Goal: Transaction & Acquisition: Obtain resource

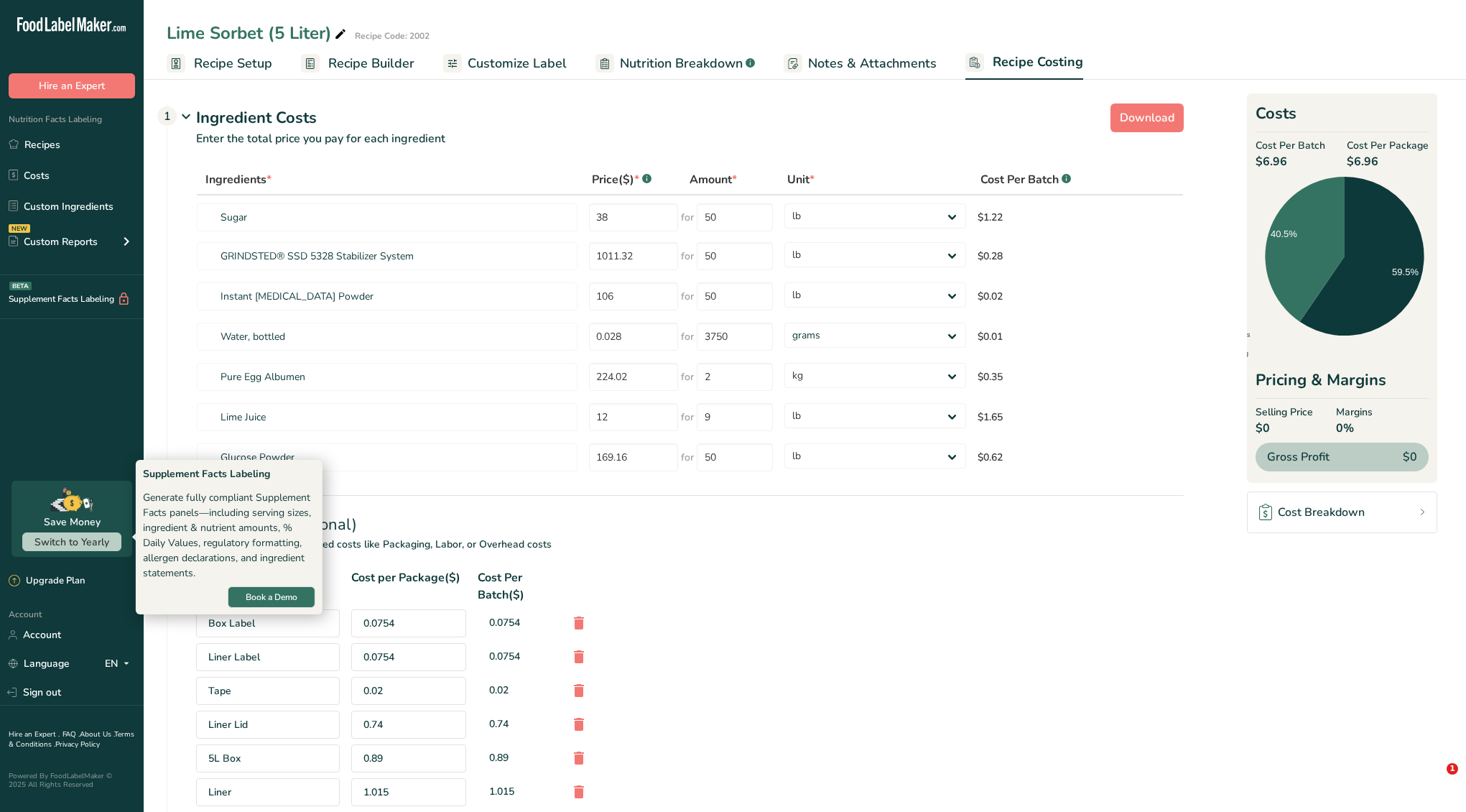
select select "12"
select select "1"
select select "12"
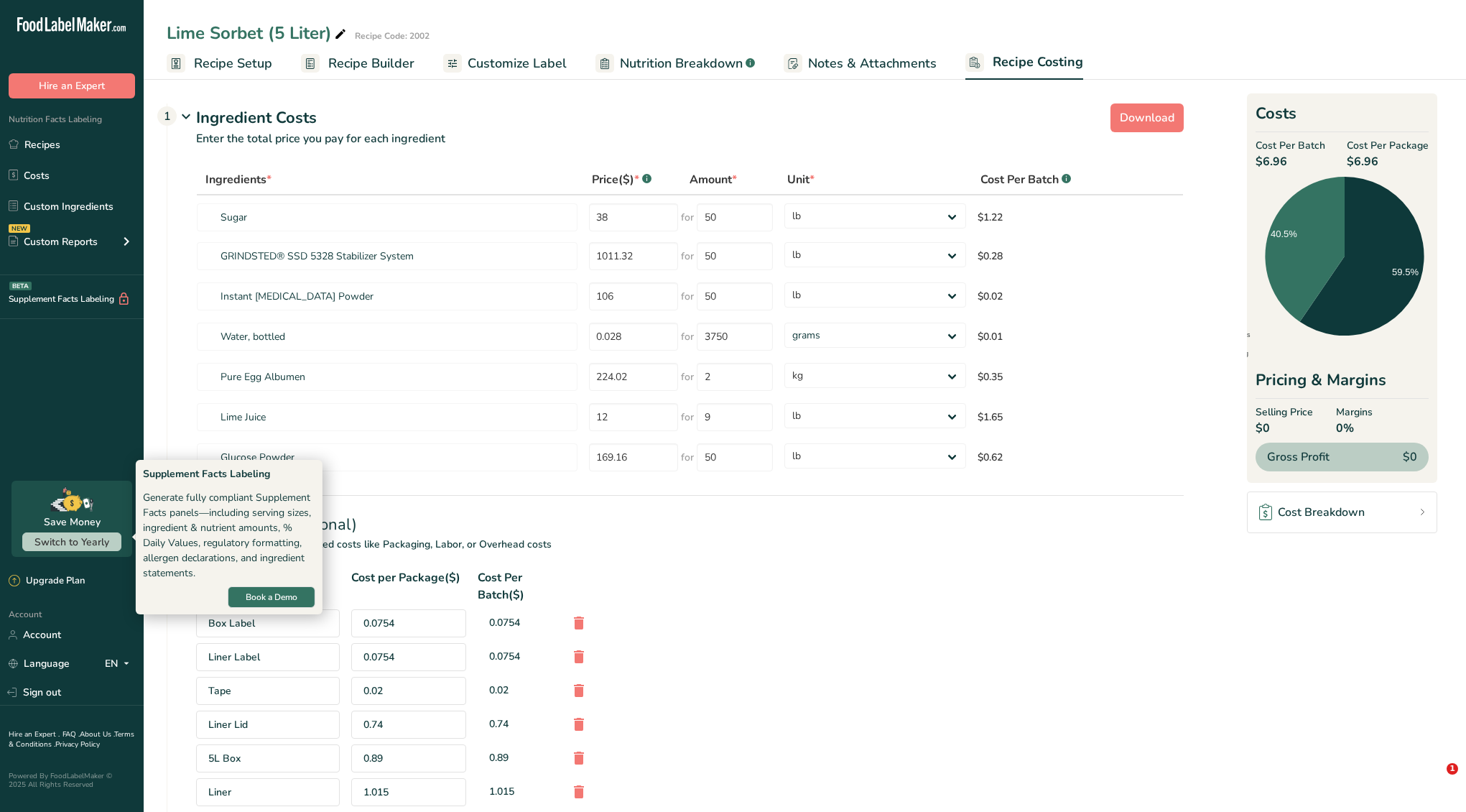
select select "12"
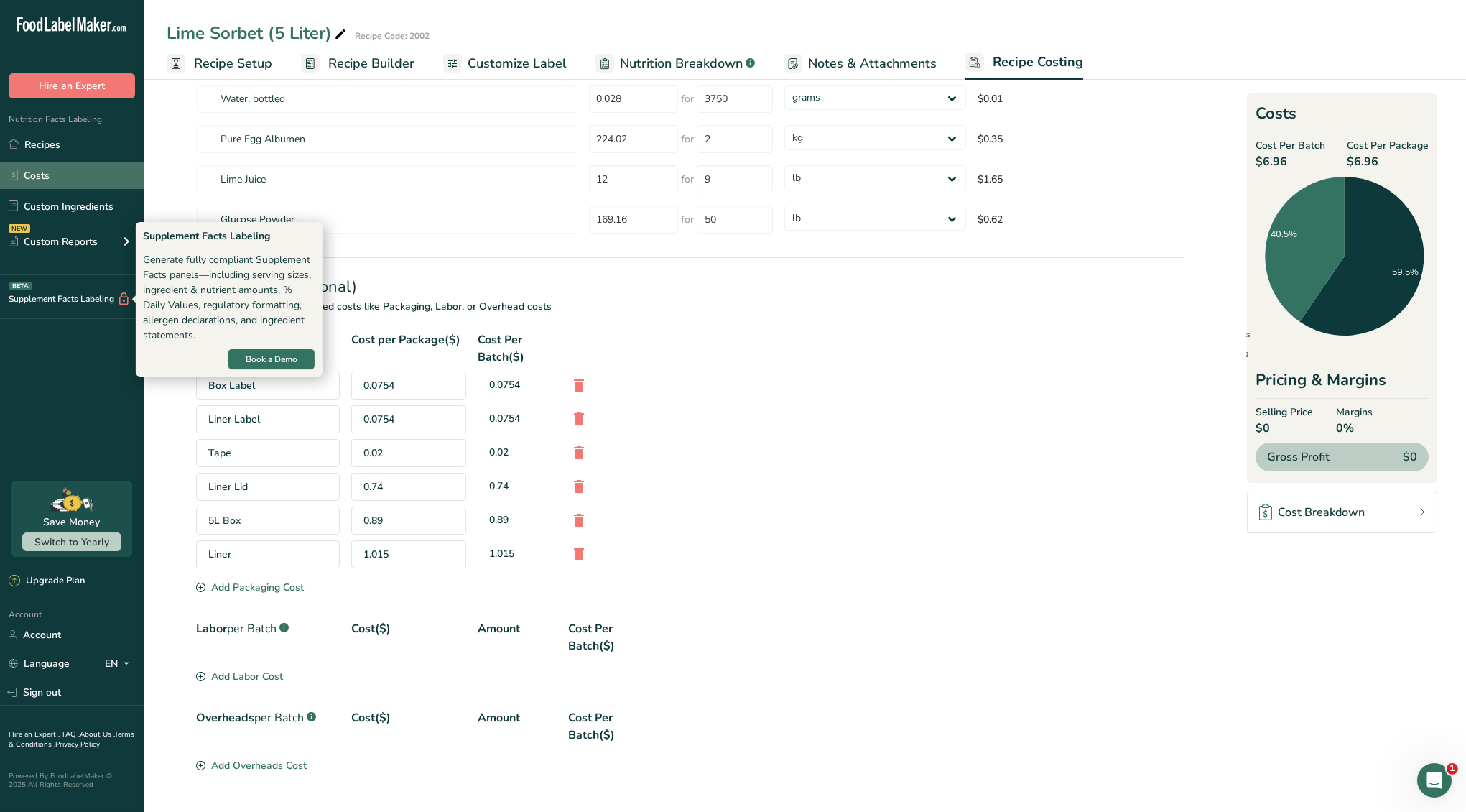
scroll to position [238, 0]
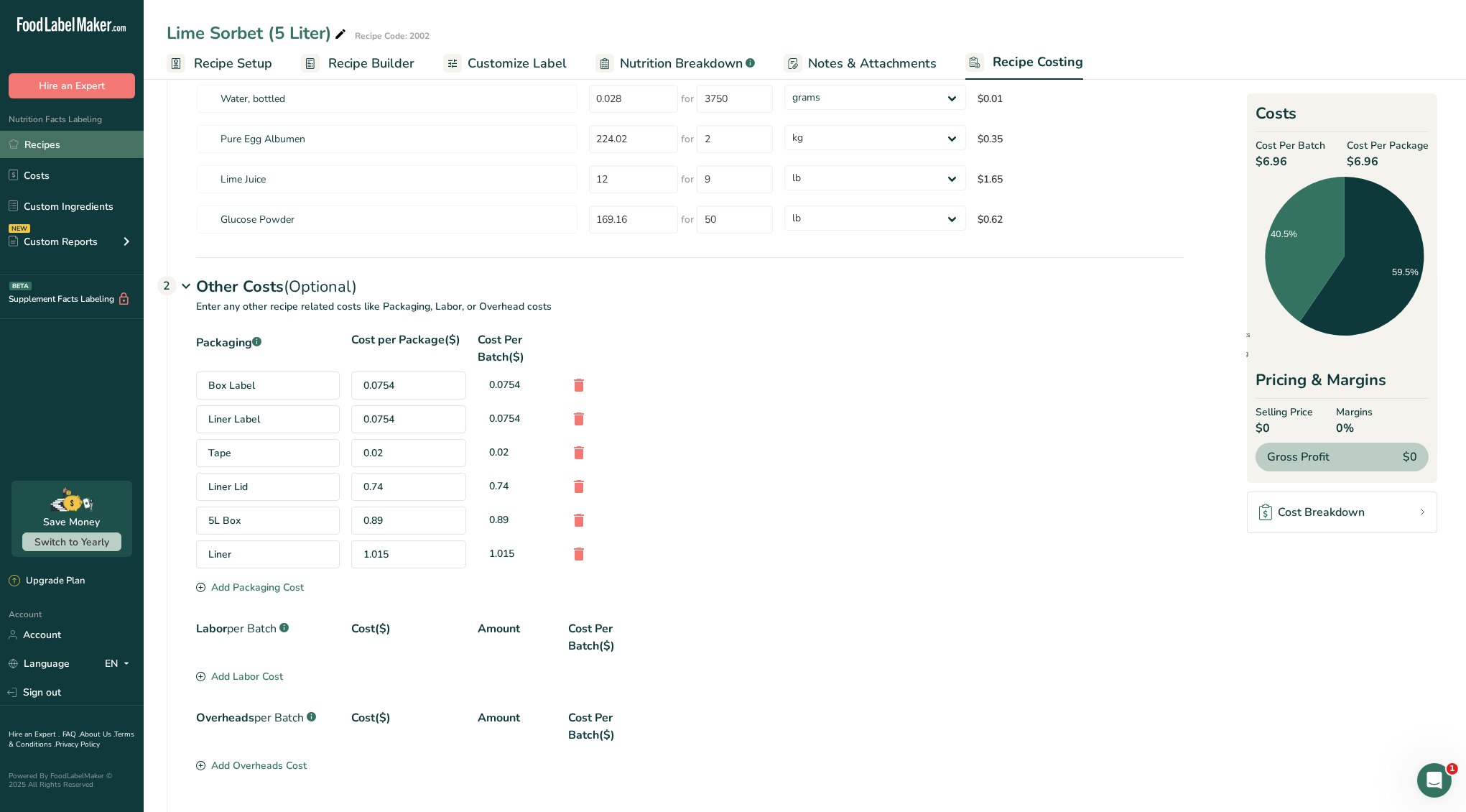
click at [73, 134] on link "Recipes" at bounding box center [72, 144] width 144 height 27
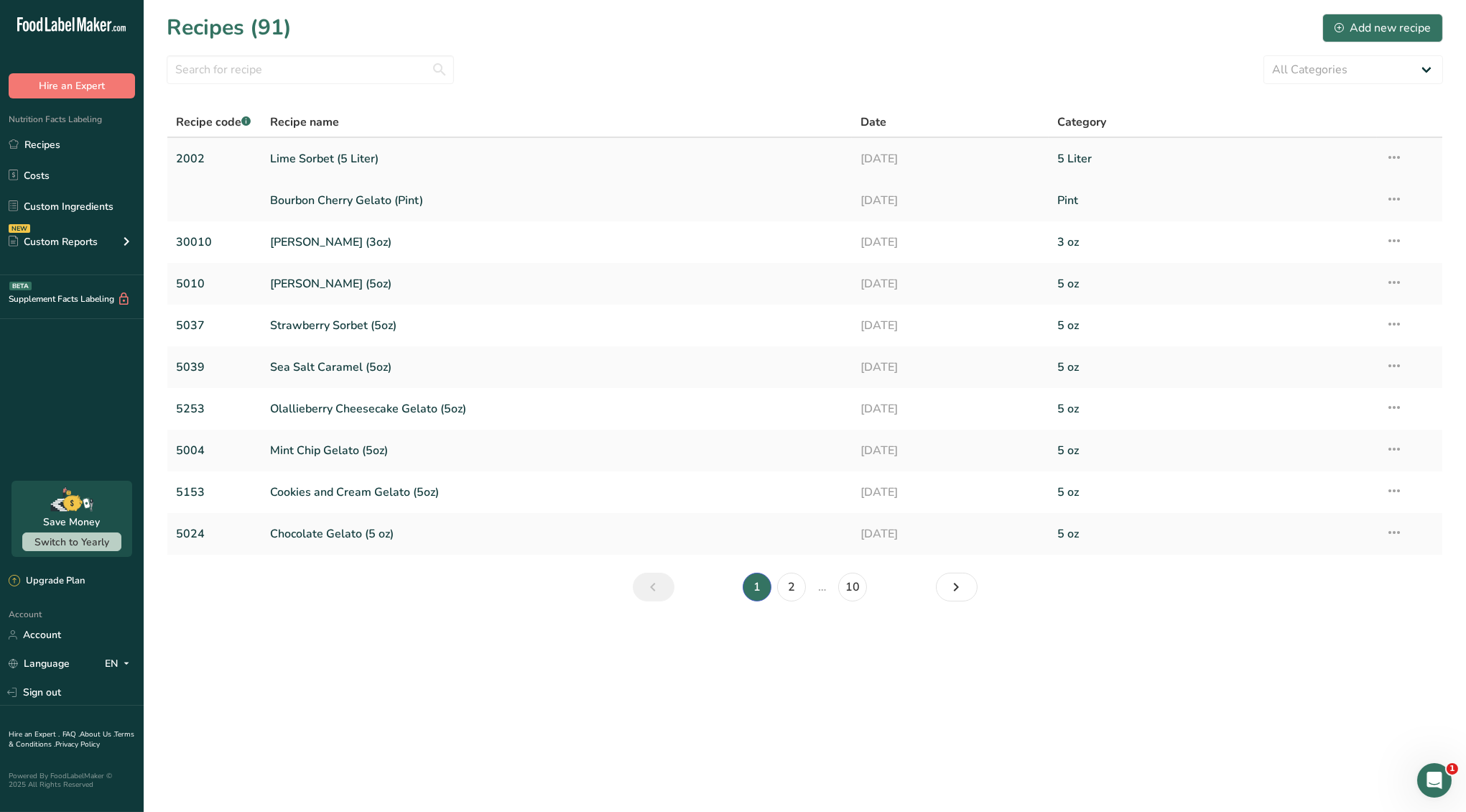
click at [291, 161] on link "Lime Sorbet (5 Liter)" at bounding box center [557, 158] width 573 height 30
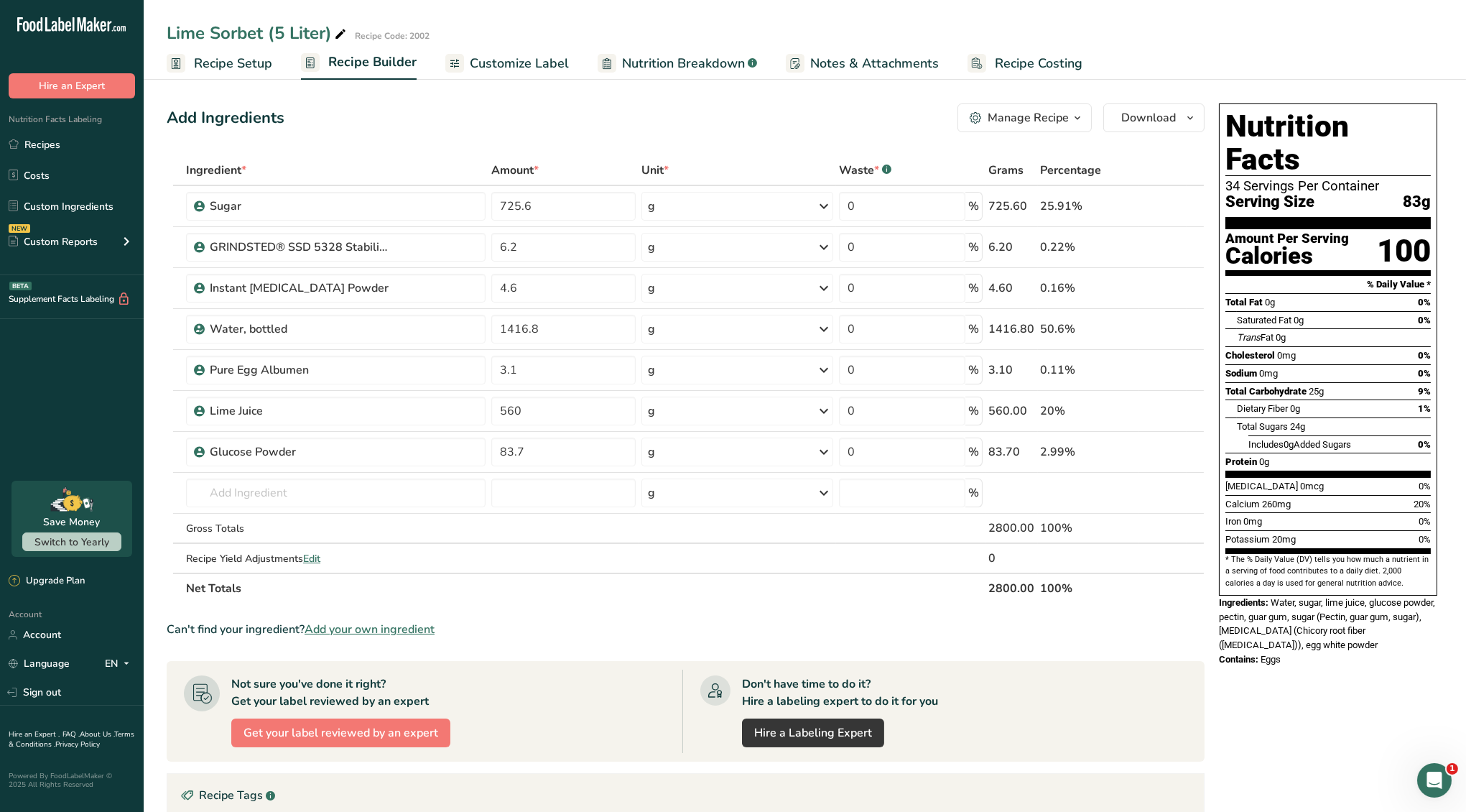
click at [686, 70] on span "Nutrition Breakdown" at bounding box center [683, 63] width 123 height 19
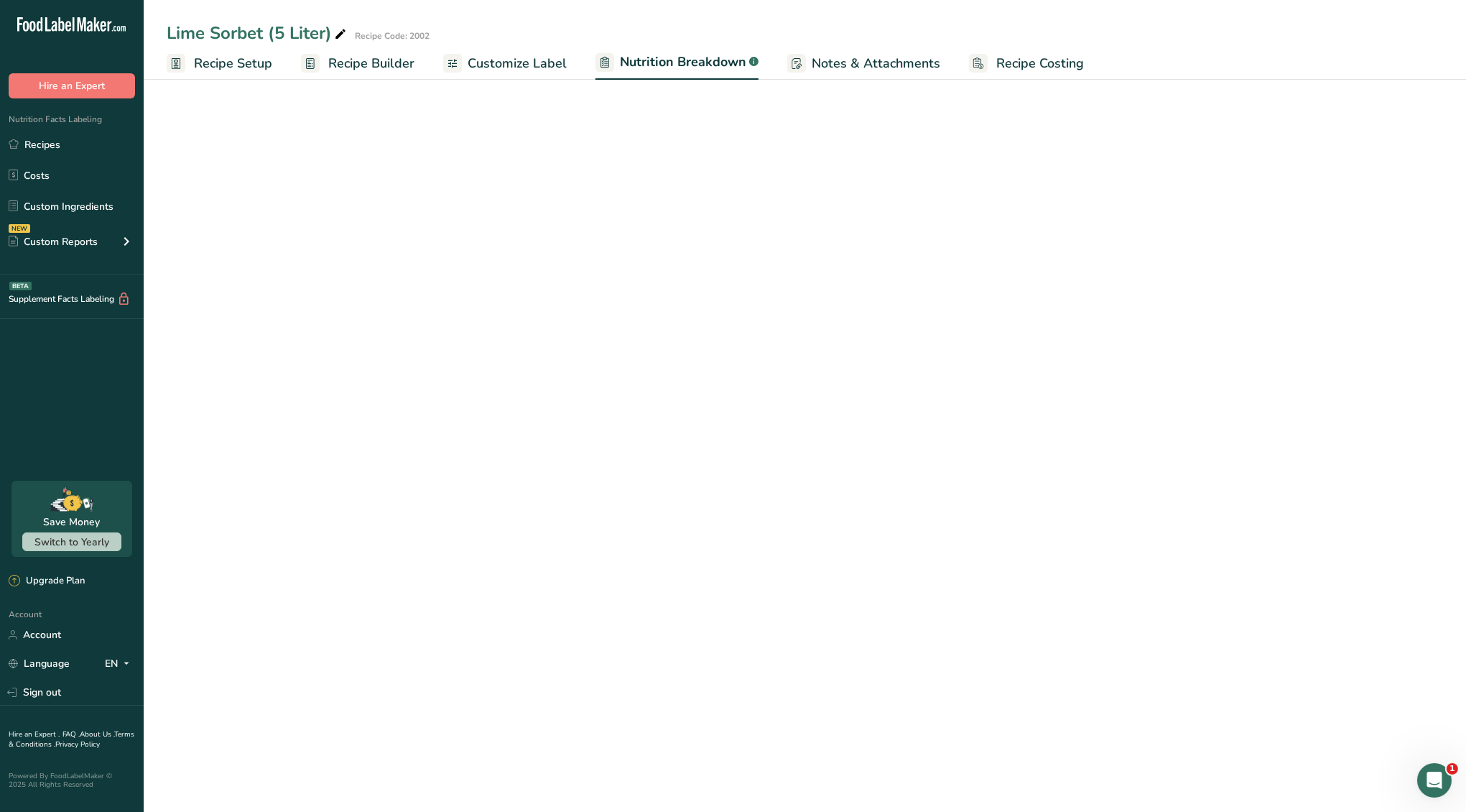
select select "Calories"
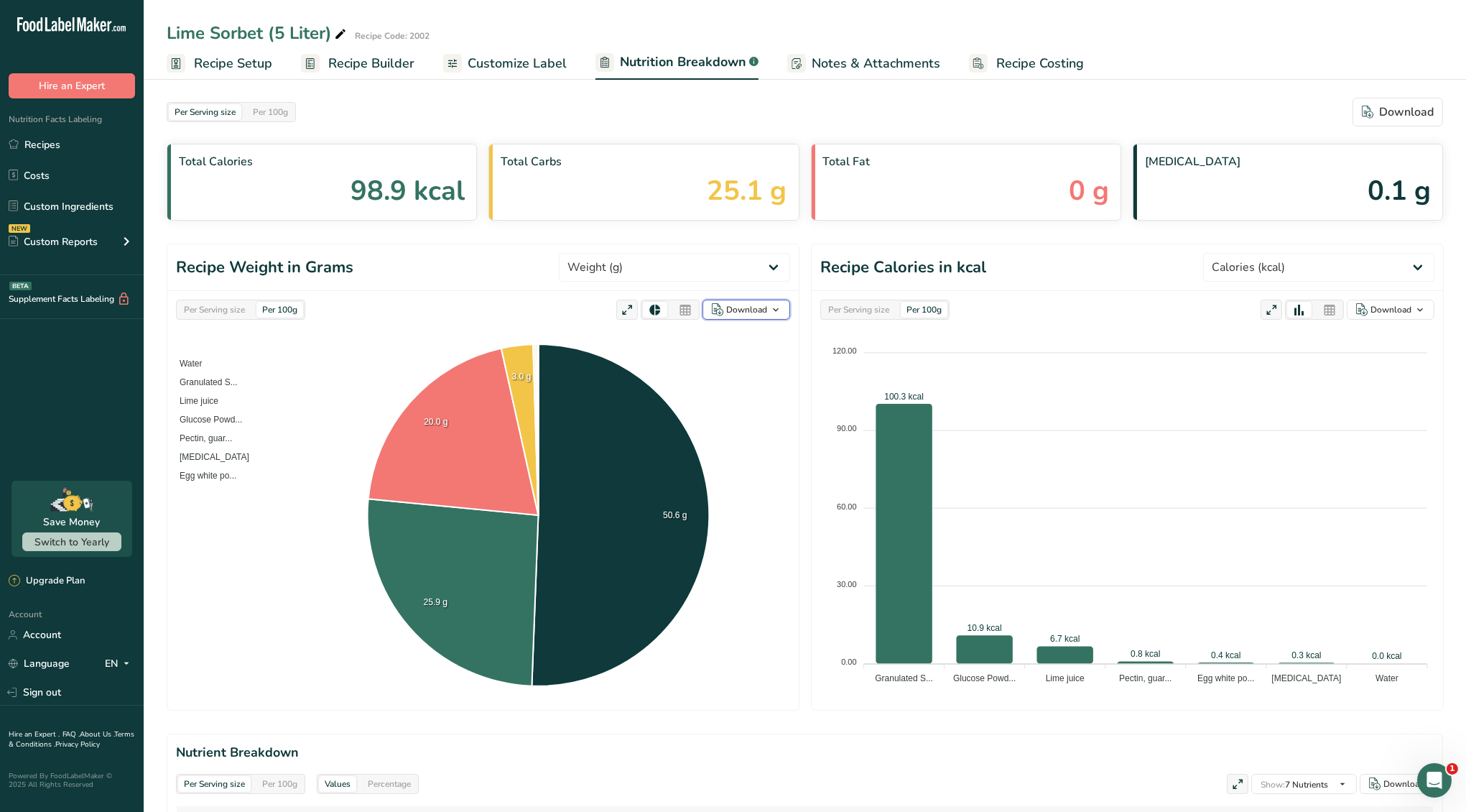
click at [759, 306] on div "Download" at bounding box center [747, 309] width 41 height 13
click at [752, 499] on foreignobject "Water Granulated S... Lime juice Glucose Powd... Pectin, guar... [MEDICAL_DATA]…" at bounding box center [483, 516] width 614 height 361
click at [1414, 312] on icon "button" at bounding box center [1419, 310] width 11 height 18
click at [1390, 113] on div "Download" at bounding box center [1398, 112] width 72 height 18
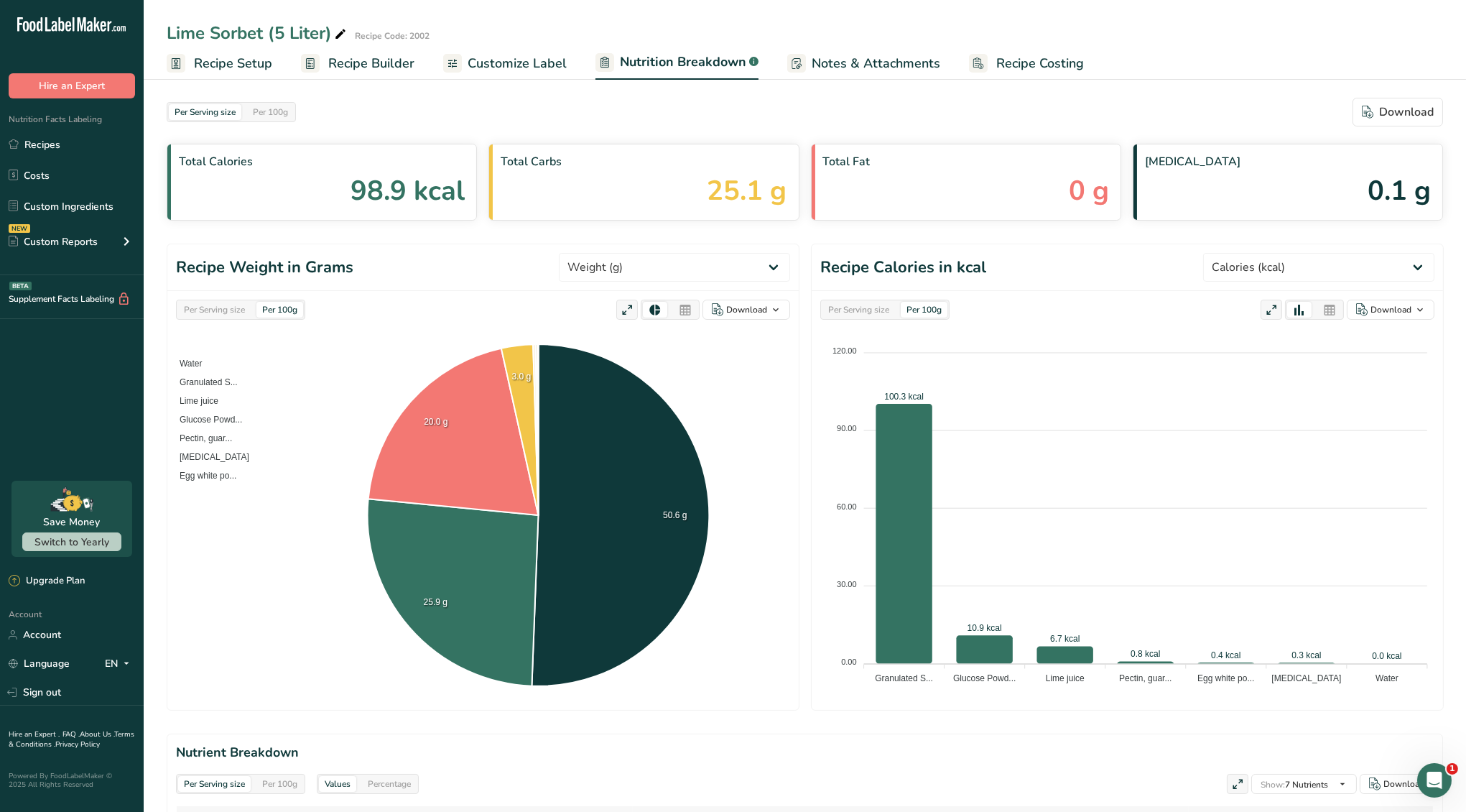
click at [813, 57] on span "Notes & Attachments" at bounding box center [876, 63] width 128 height 19
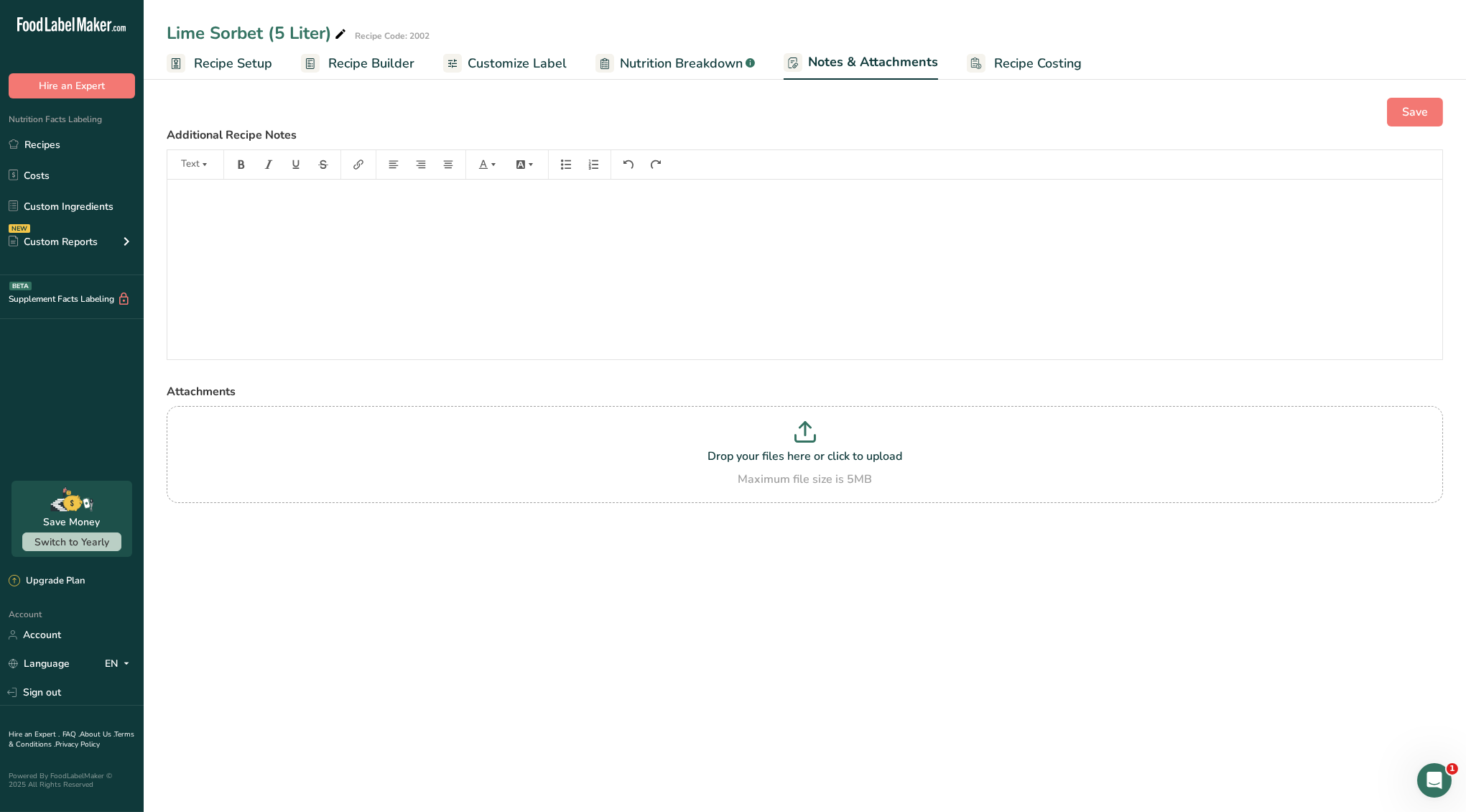
click at [647, 57] on span "Nutrition Breakdown" at bounding box center [681, 63] width 123 height 19
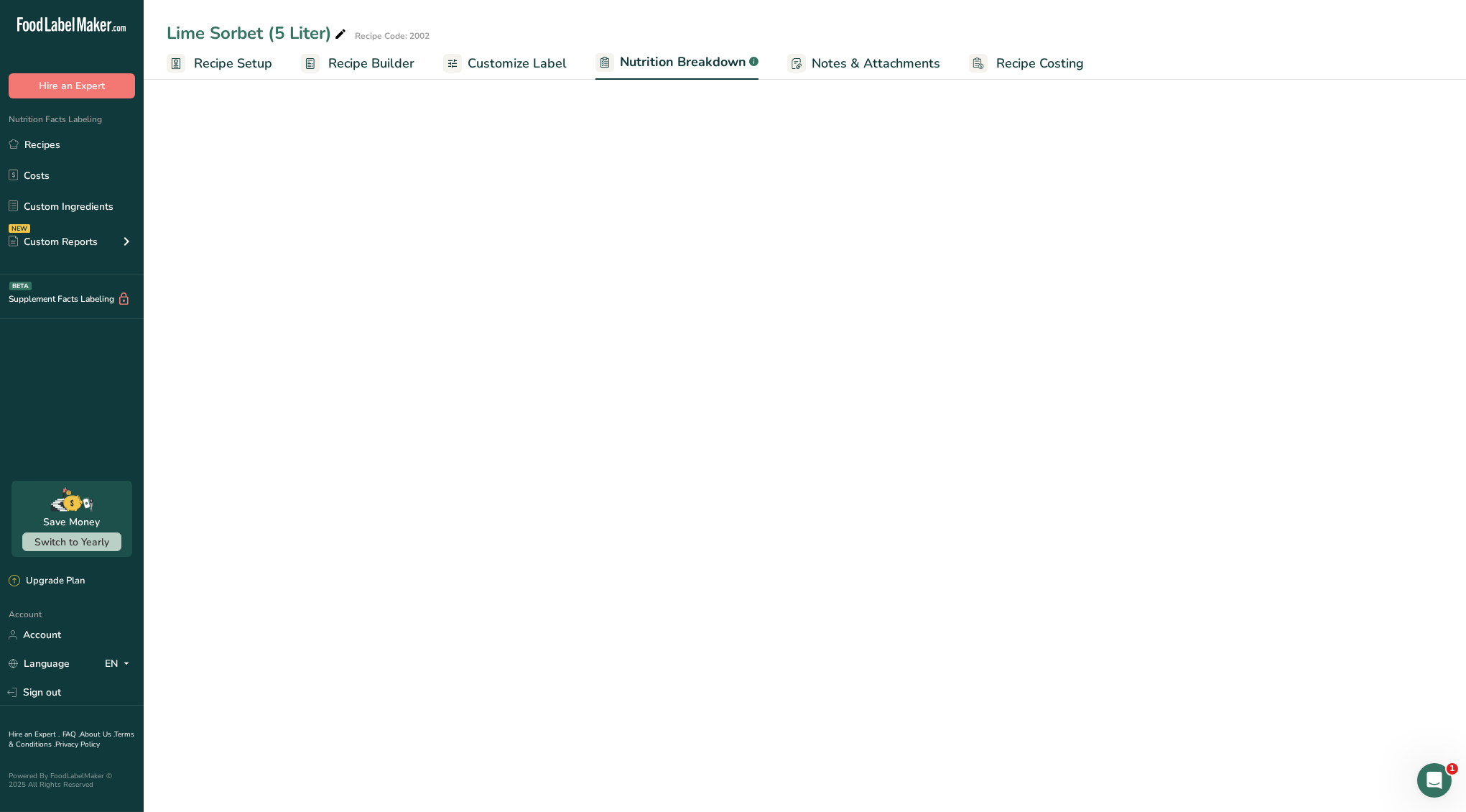
select select "Calories"
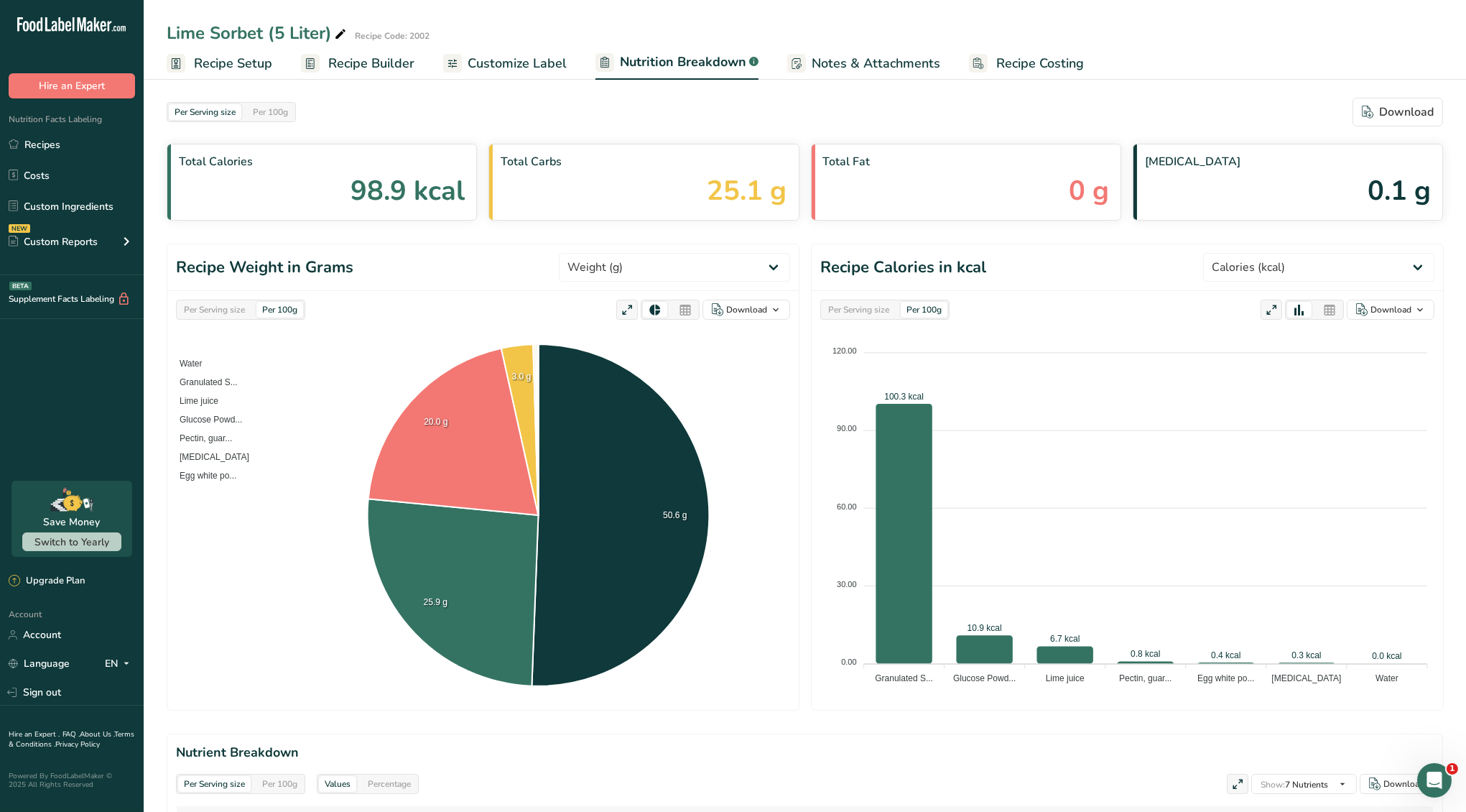
click at [516, 66] on span "Customize Label" at bounding box center [517, 63] width 99 height 19
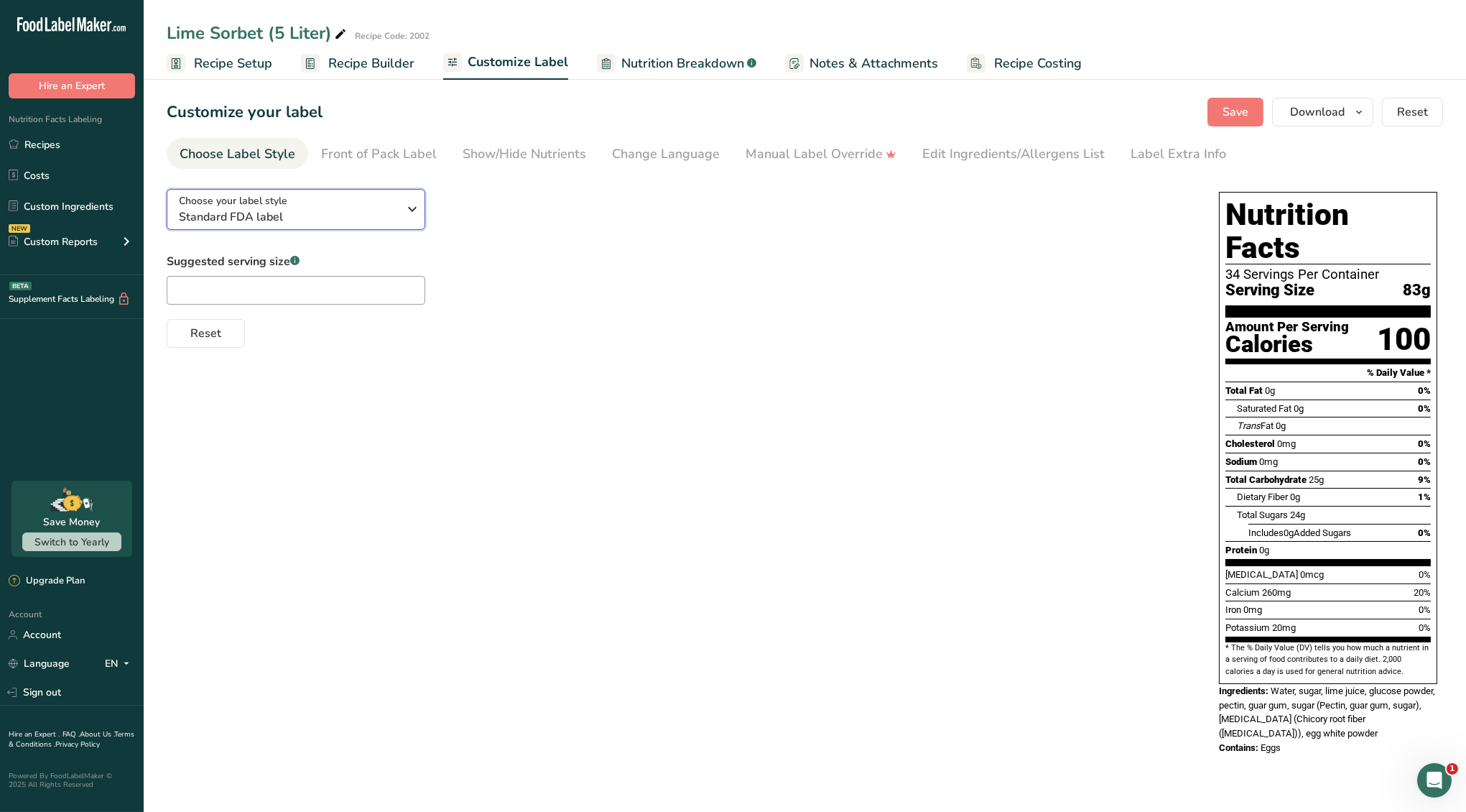
click at [377, 205] on div "Choose your label style Standard FDA label" at bounding box center [288, 209] width 219 height 32
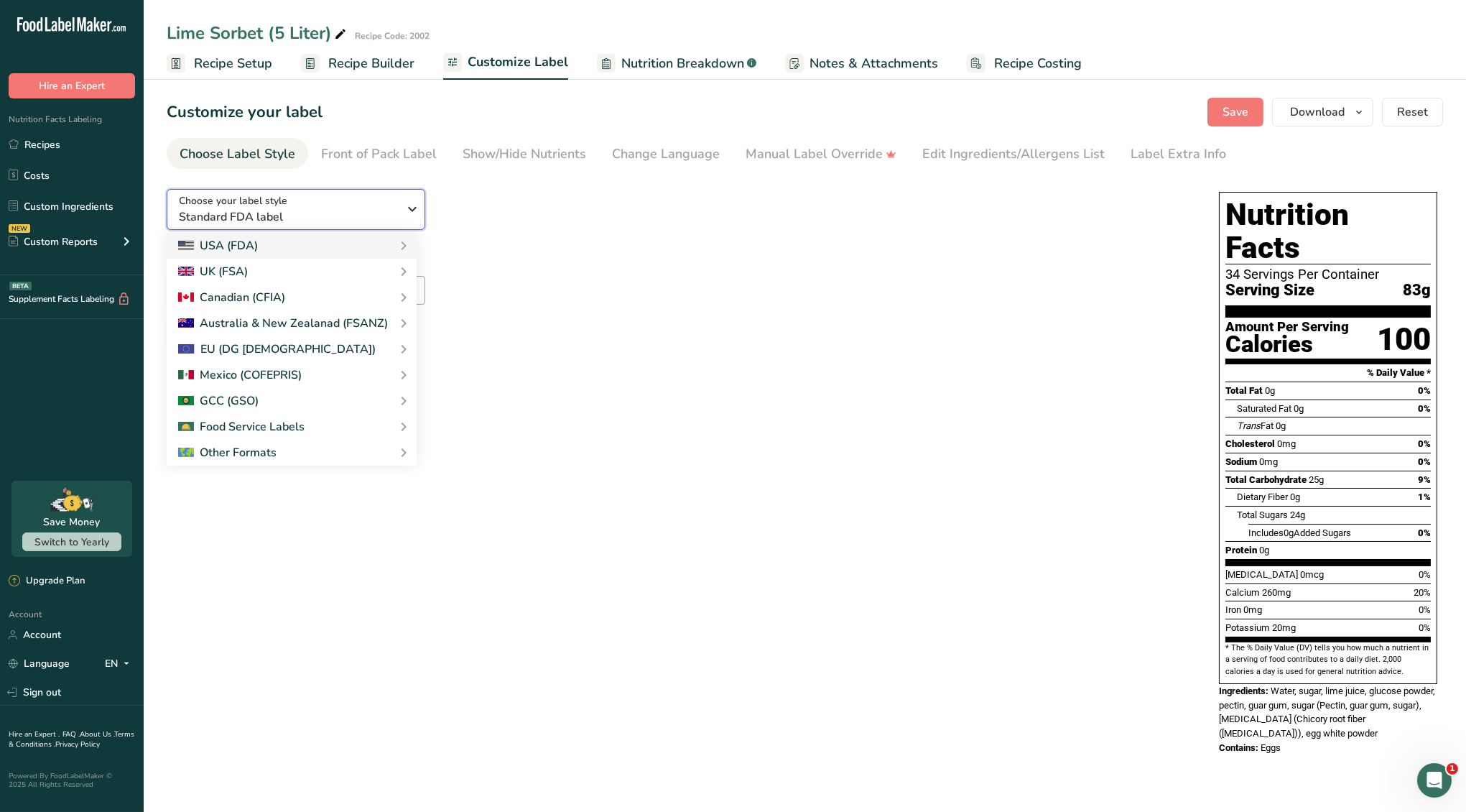
click at [384, 199] on div "Choose your label style Standard FDA label" at bounding box center [288, 209] width 219 height 32
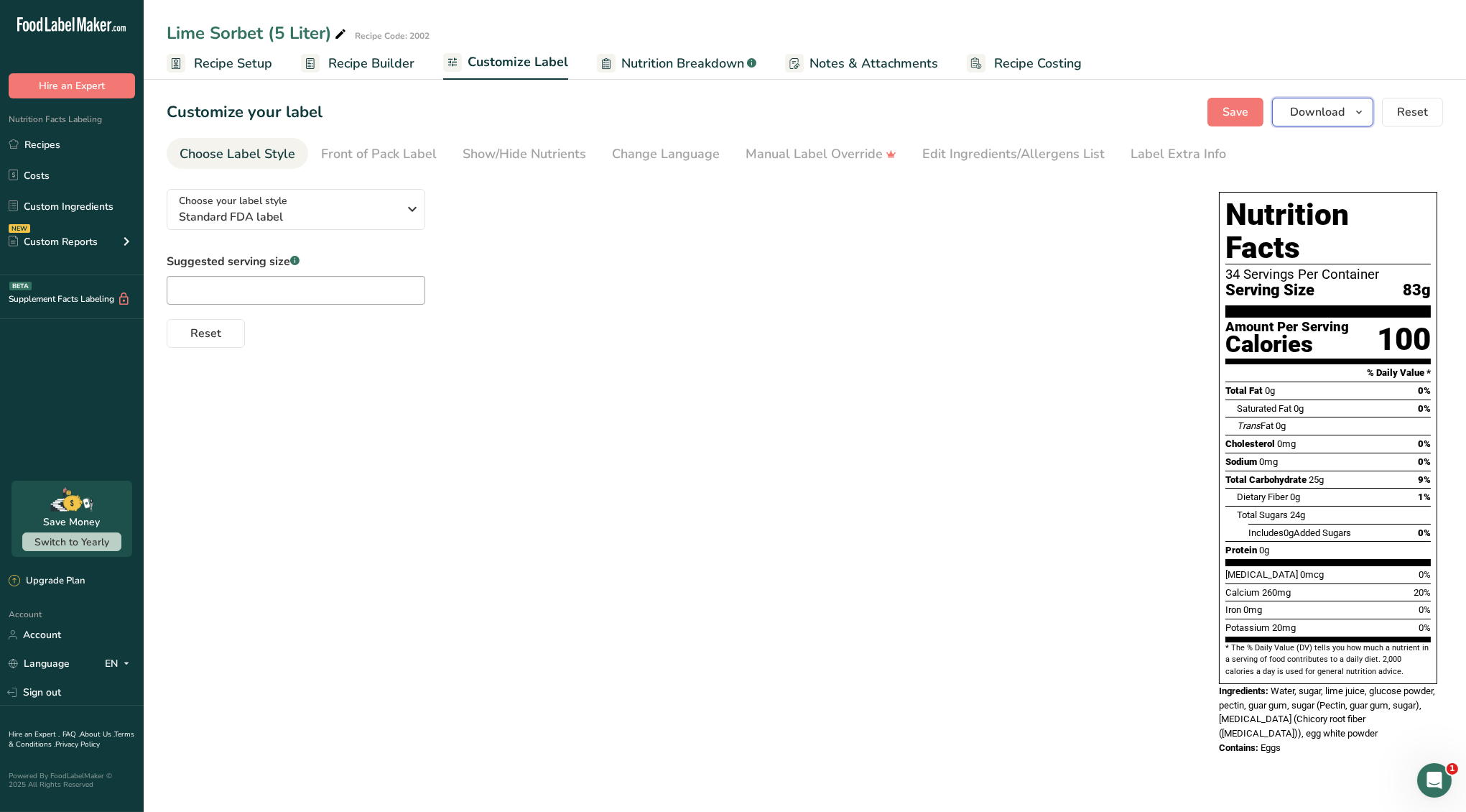
click at [1345, 98] on button "Download" at bounding box center [1322, 112] width 102 height 29
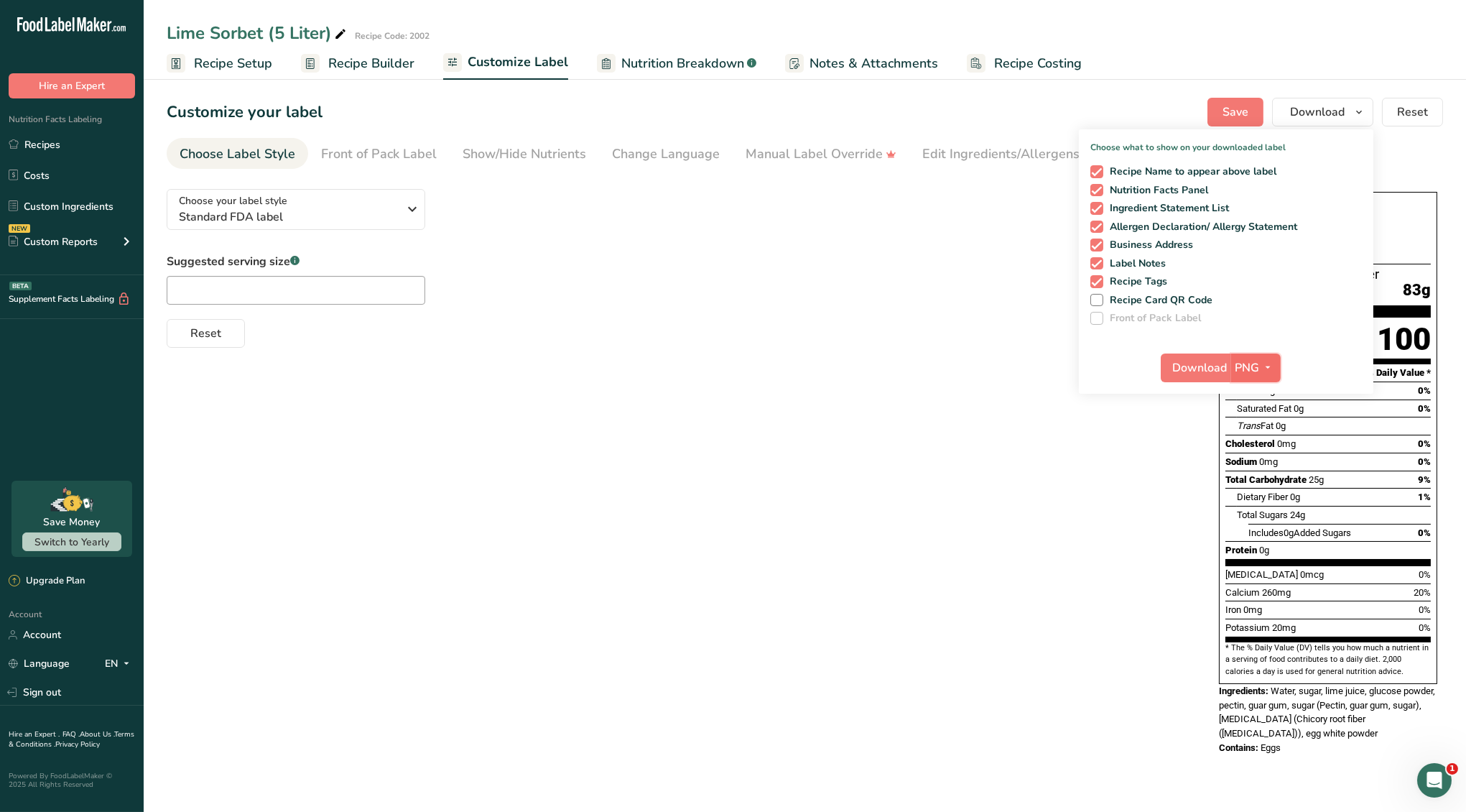
click at [1274, 362] on icon "button" at bounding box center [1268, 367] width 11 height 18
click at [1263, 468] on link "PDF" at bounding box center [1257, 467] width 46 height 24
click at [1197, 362] on span "Download" at bounding box center [1200, 367] width 54 height 18
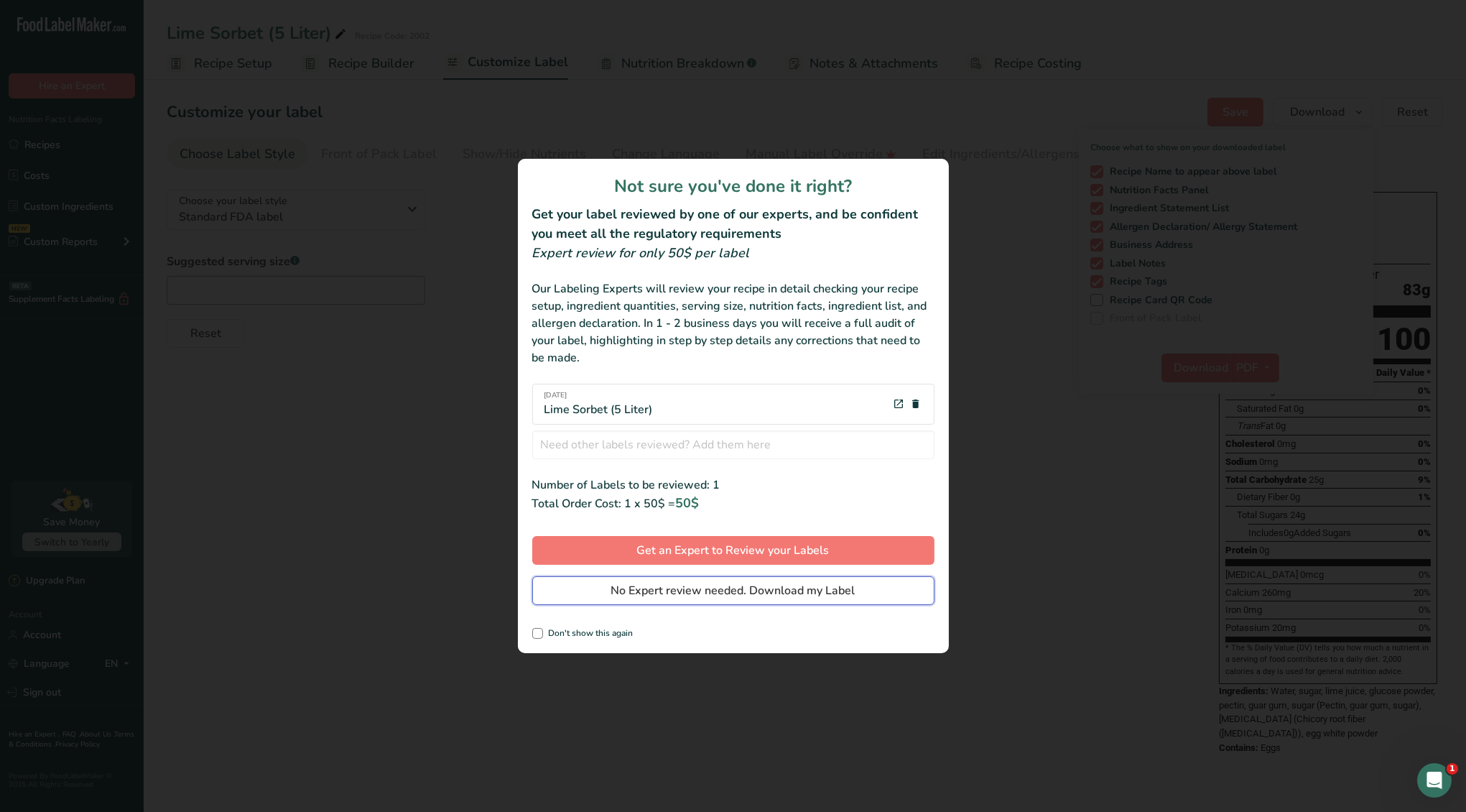
click at [697, 593] on span "No Expert review needed. Download my Label" at bounding box center [733, 590] width 244 height 18
